Goal: Information Seeking & Learning: Find specific fact

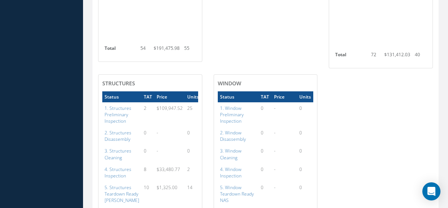
scroll to position [1585, 0]
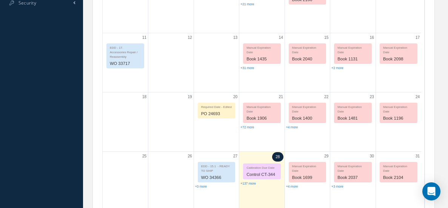
scroll to position [0, 0]
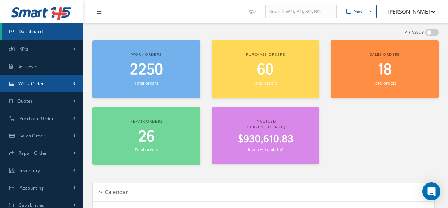
click at [25, 80] on span "Work Order" at bounding box center [31, 83] width 26 height 6
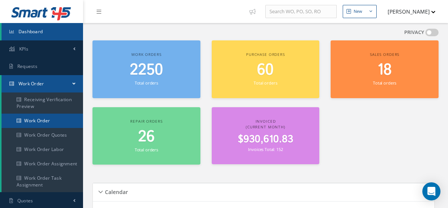
click at [46, 117] on link "Work Order" at bounding box center [43, 121] width 82 height 14
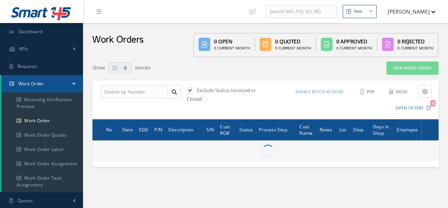
select select "25"
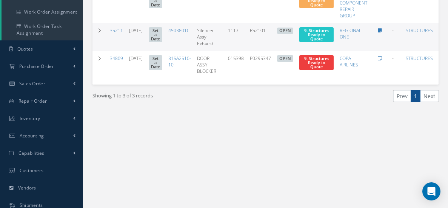
scroll to position [38, 0]
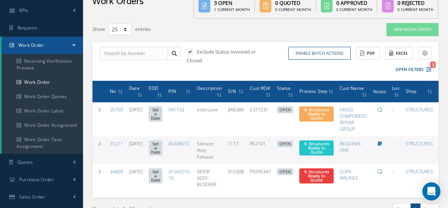
click at [39, 43] on span "Work Order" at bounding box center [31, 45] width 26 height 6
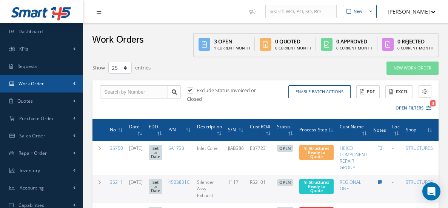
scroll to position [0, 0]
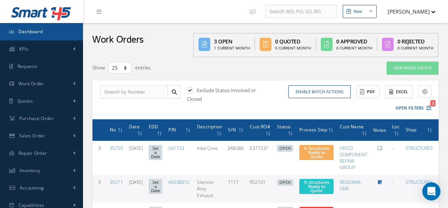
click at [50, 32] on link "Dashboard" at bounding box center [41, 31] width 83 height 17
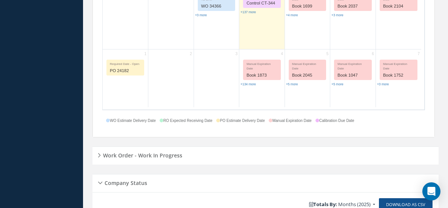
scroll to position [469, 0]
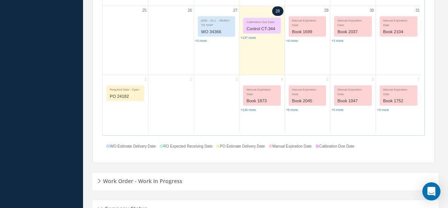
click at [146, 175] on h5 "Work Order - Work In Progress" at bounding box center [142, 179] width 82 height 9
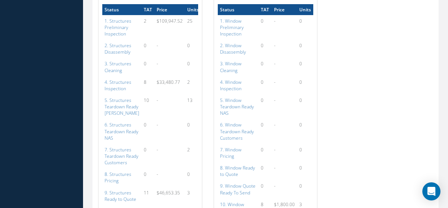
scroll to position [1602, 0]
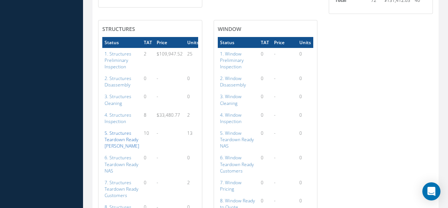
click at [129, 130] on a=145&excludeInternalCustomer=false&excludeInvoicedOrClosed=true&shop_id=3&filtersHidded"] "5. Structures Teardown Ready [PERSON_NAME]" at bounding box center [122, 139] width 35 height 19
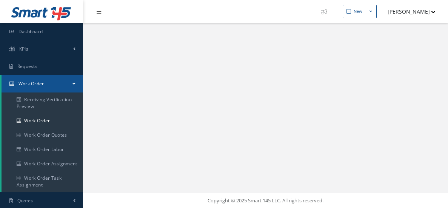
select select "25"
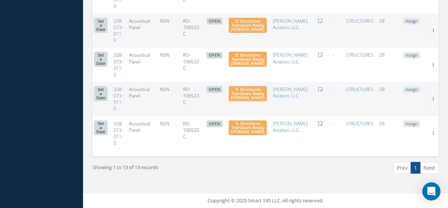
scroll to position [399, 0]
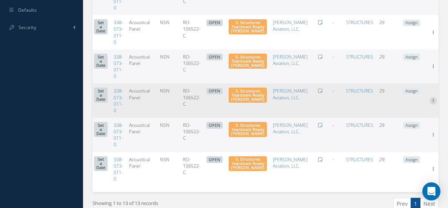
click at [433, 97] on icon at bounding box center [433, 100] width 8 height 6
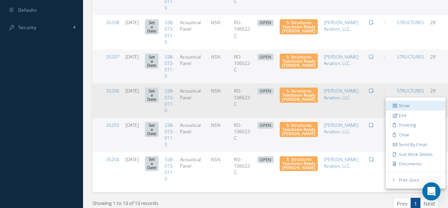
click at [403, 101] on link "Show" at bounding box center [416, 106] width 60 height 10
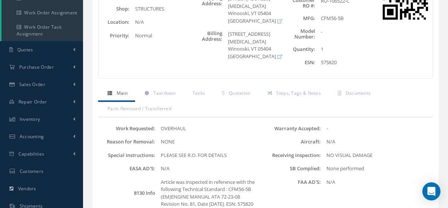
scroll to position [113, 0]
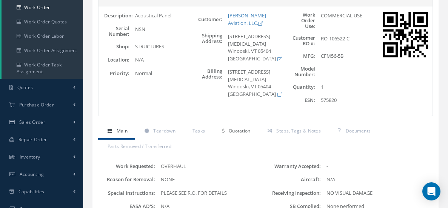
click at [240, 128] on span "Quotation" at bounding box center [240, 131] width 22 height 6
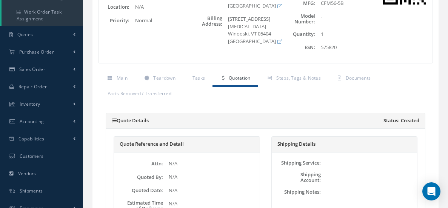
scroll to position [151, 0]
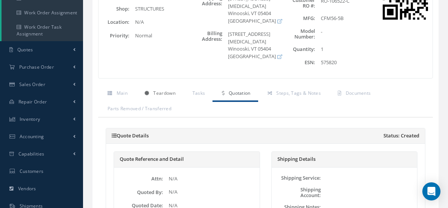
click at [169, 90] on span "Teardown" at bounding box center [164, 93] width 22 height 6
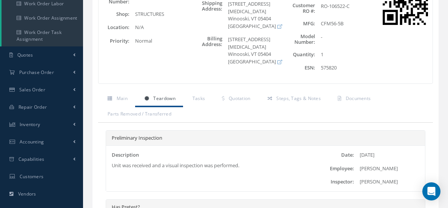
scroll to position [0, 0]
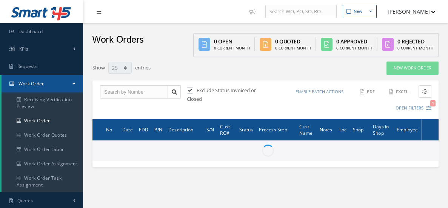
select select "25"
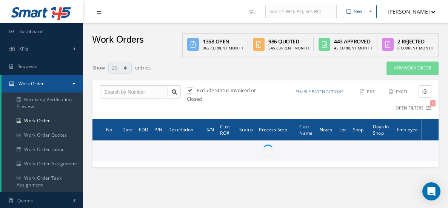
type input "All Work Request"
type input "All Work Performed"
type input "All Status"
type input "WO Part Status"
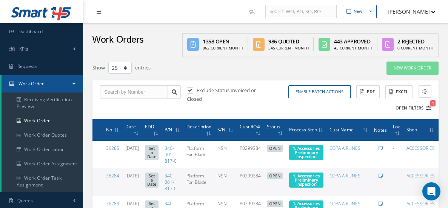
click at [415, 106] on button "Open Filters 1" at bounding box center [410, 108] width 43 height 12
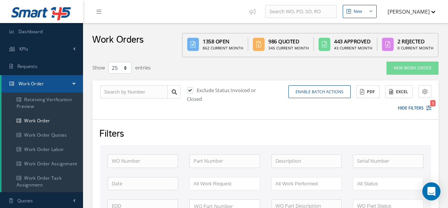
click at [218, 91] on label "Exclude Status Invoiced or Closed" at bounding box center [221, 94] width 69 height 15
click at [192, 91] on input "checkbox" at bounding box center [189, 90] width 5 height 5
checkbox input "false"
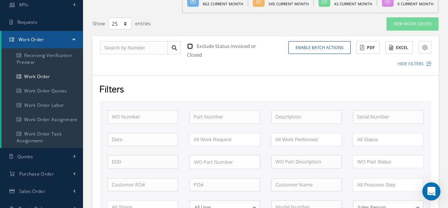
scroll to position [75, 0]
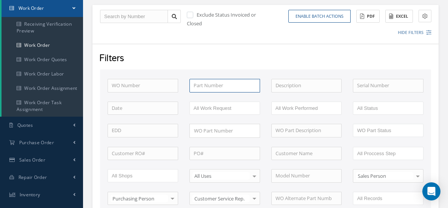
click at [233, 87] on input "text" at bounding box center [224, 86] width 71 height 14
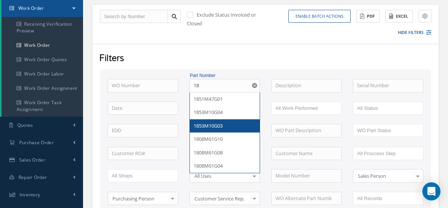
click at [235, 127] on div "1853M10G03" at bounding box center [225, 126] width 70 height 14
type input "1853M10G03"
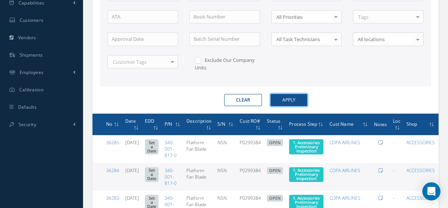
click at [304, 94] on button "Apply" at bounding box center [289, 100] width 37 height 12
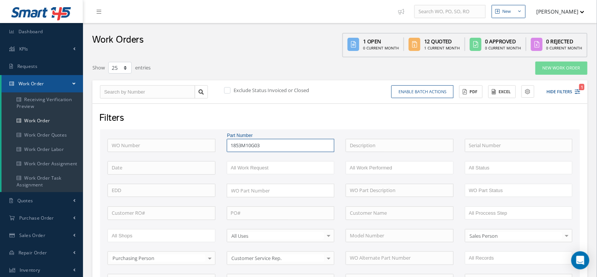
drag, startPoint x: 269, startPoint y: 146, endPoint x: 219, endPoint y: 145, distance: 50.2
click at [219, 145] on div "WO Number Part Number 1853M10G03 Description Serial Number BENCH CHECK BER CADM…" at bounding box center [340, 251] width 476 height 225
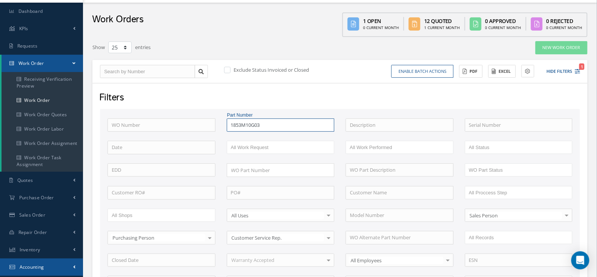
scroll to position [50, 0]
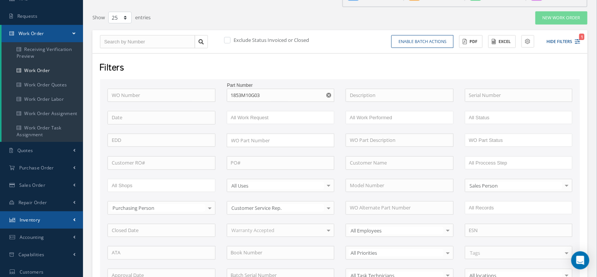
click at [34, 208] on link "Inventory" at bounding box center [41, 219] width 83 height 17
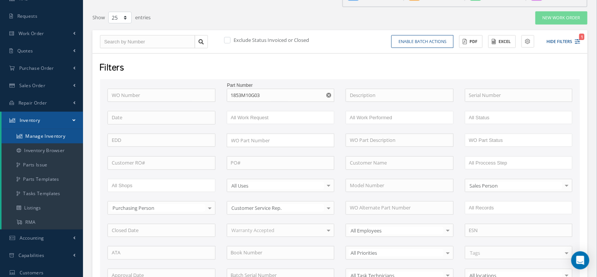
click at [58, 135] on link "Manage Inventory" at bounding box center [43, 136] width 82 height 14
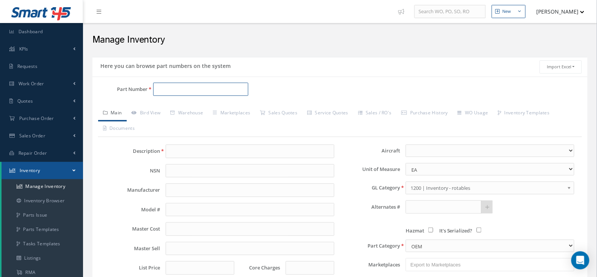
click at [231, 90] on input "Part Number" at bounding box center [200, 90] width 95 height 14
paste input "1853M10G03"
type input "1853M10G03"
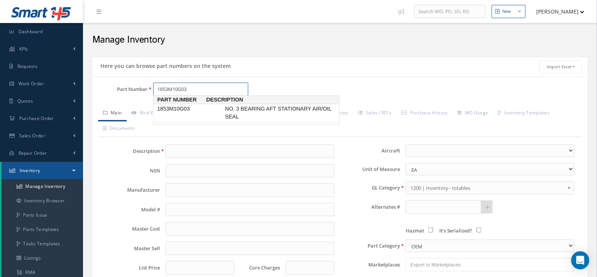
click at [242, 109] on span "NO. 3 BEARING AFT STATIONARY AIR/OIL SEAL" at bounding box center [280, 113] width 113 height 16
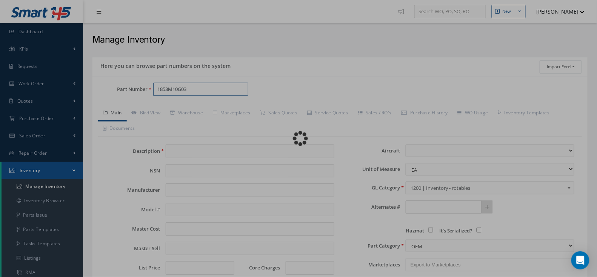
type input "NO. 3 BEARING AFT STATIONARY AIR/OIL SEAL"
type input "0.00"
select select
type textarea "6500-7350 rage average"
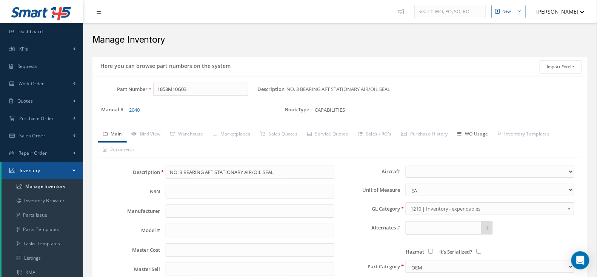
click at [459, 130] on link "WO Usage" at bounding box center [473, 135] width 40 height 16
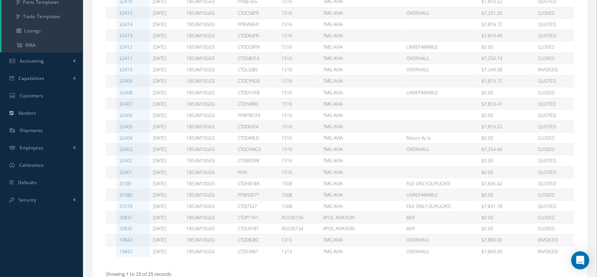
scroll to position [278, 0]
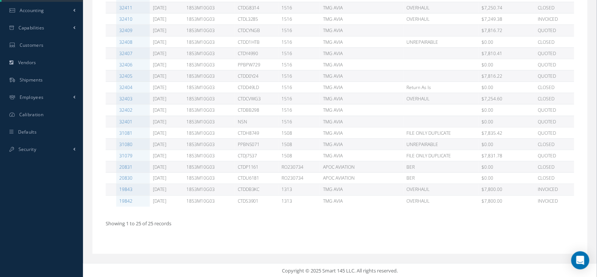
drag, startPoint x: 501, startPoint y: 187, endPoint x: 413, endPoint y: 188, distance: 87.9
click at [413, 188] on tr "19843 [DATE] 1853M10G03 CTDDB3KC 1313 TMG AVIA [GEOGRAPHIC_DATA] $7,800.00 INVO…" at bounding box center [340, 189] width 469 height 11
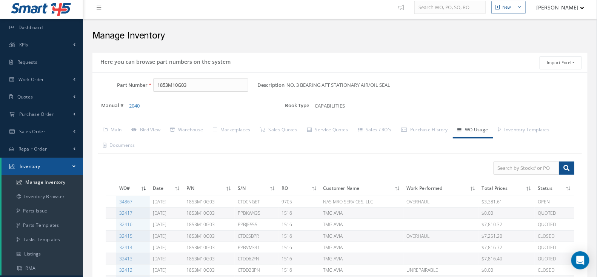
scroll to position [0, 0]
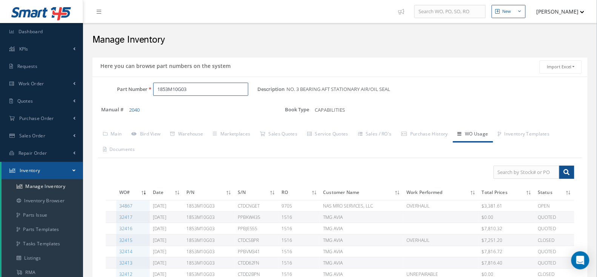
click at [198, 91] on input "1853M10G03" at bounding box center [200, 90] width 95 height 14
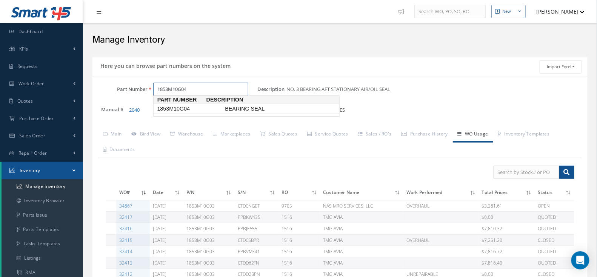
click at [211, 107] on span "1853M10G04" at bounding box center [190, 109] width 68 height 8
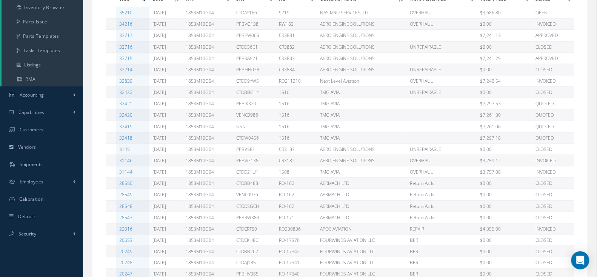
scroll to position [151, 0]
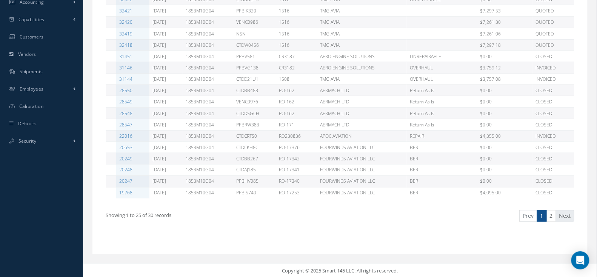
type input "1853M10G04"
click at [559, 216] on link "Next" at bounding box center [565, 216] width 18 height 12
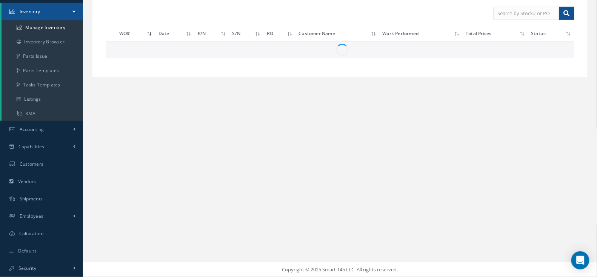
scroll to position [158, 0]
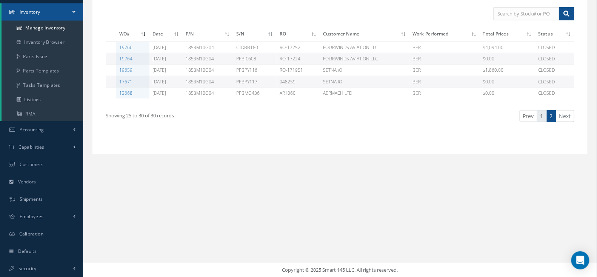
click at [540, 118] on link "1" at bounding box center [542, 116] width 10 height 12
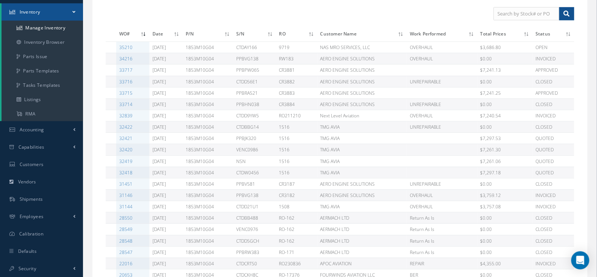
drag, startPoint x: 502, startPoint y: 194, endPoint x: 480, endPoint y: 193, distance: 21.9
click at [480, 193] on td "$3,759.12" at bounding box center [504, 194] width 55 height 11
drag, startPoint x: 480, startPoint y: 193, endPoint x: 466, endPoint y: 194, distance: 13.2
click at [466, 194] on td "OVERHAUL" at bounding box center [442, 194] width 71 height 11
